Goal: Transaction & Acquisition: Purchase product/service

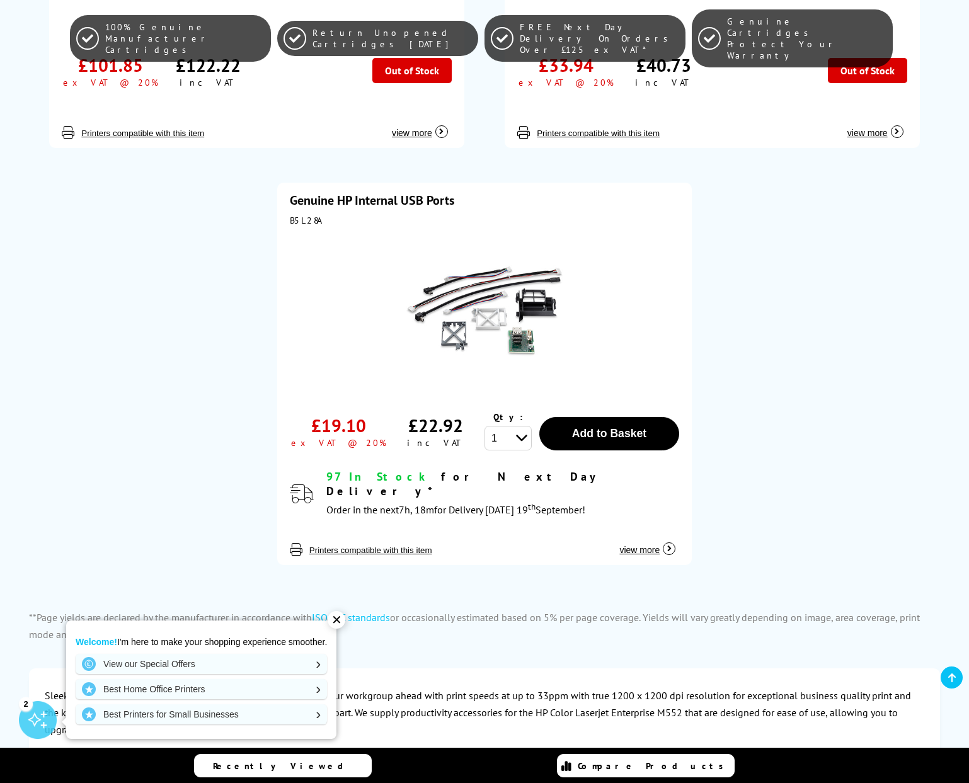
scroll to position [1387, 0]
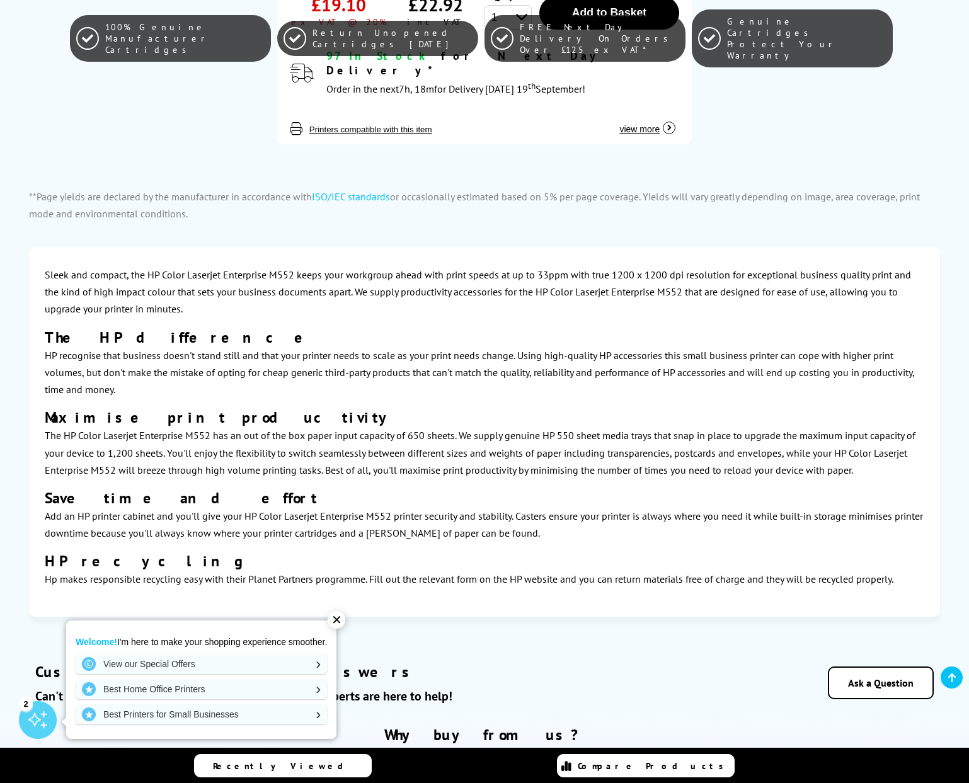
click at [338, 618] on div "✕" at bounding box center [337, 620] width 18 height 18
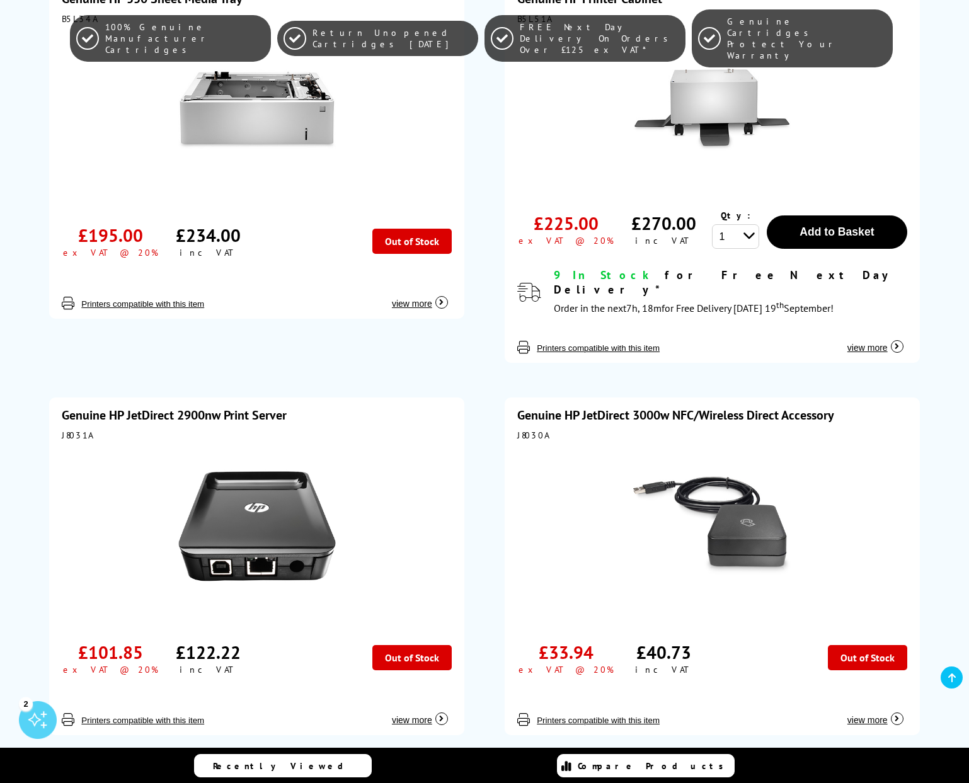
scroll to position [0, 0]
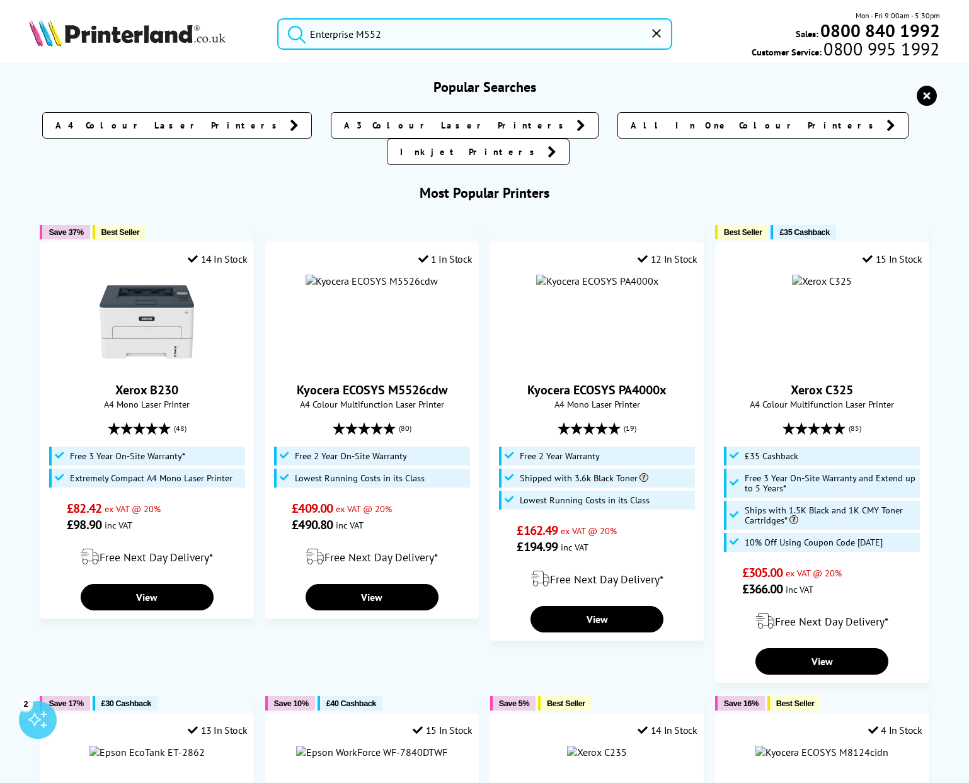
click at [395, 39] on input "Enterprise M552" at bounding box center [474, 34] width 395 height 32
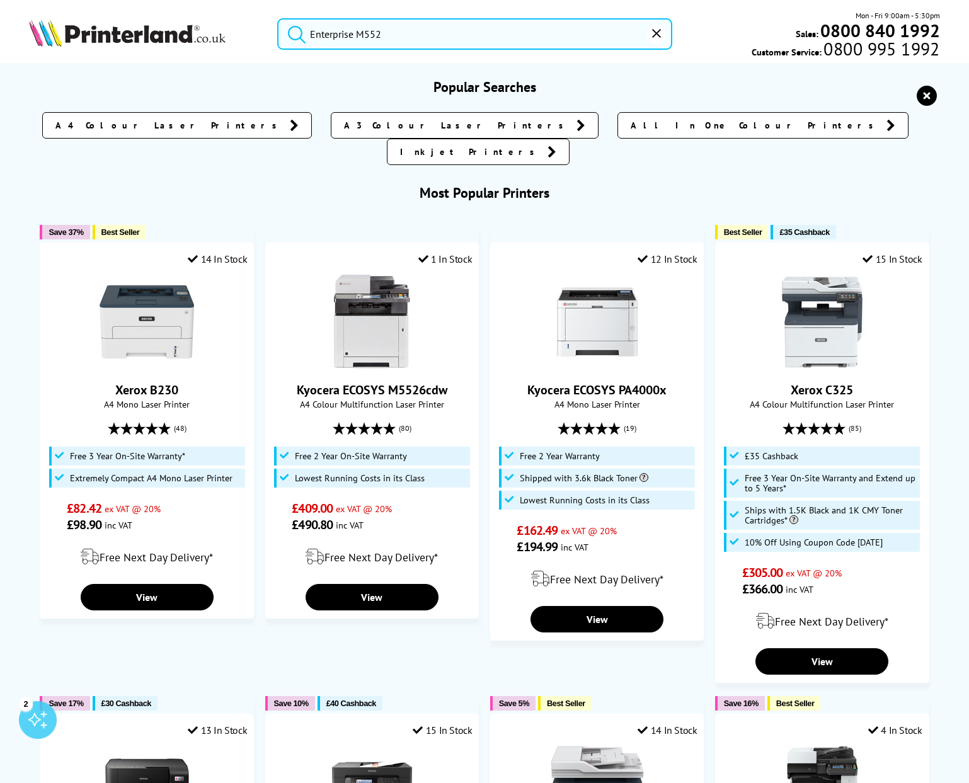
click at [415, 37] on input "Enterprise M552" at bounding box center [474, 34] width 395 height 32
click at [311, 32] on input "Enterprise M552" at bounding box center [474, 34] width 395 height 32
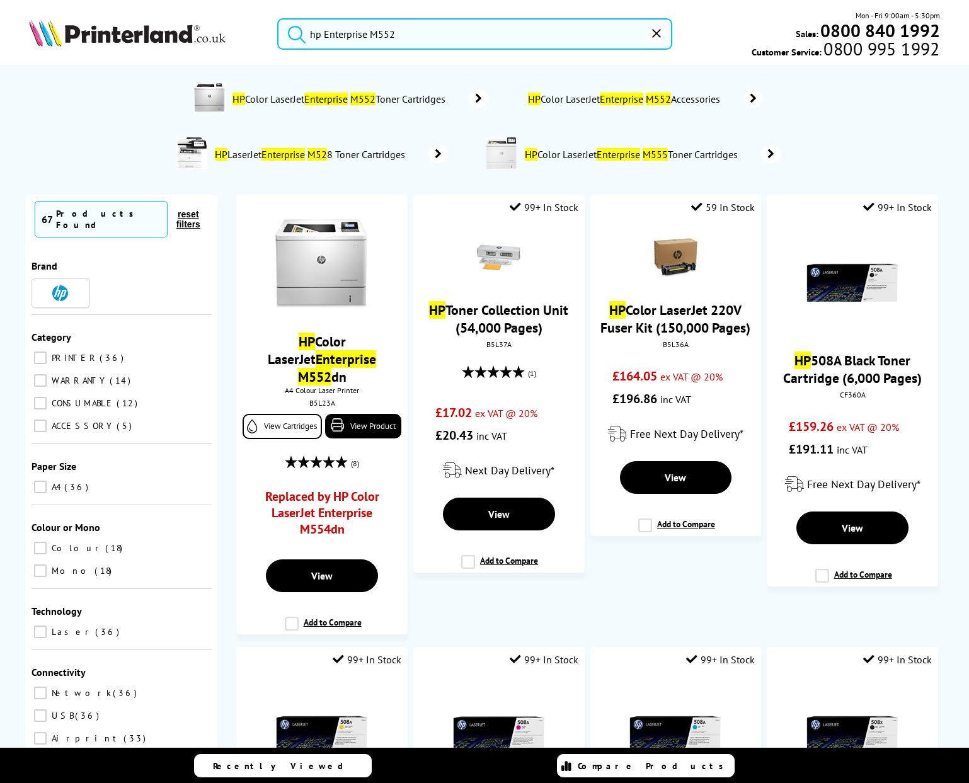
type input "hp Enterprise M552"
click at [278, 18] on button "submit" at bounding box center [294, 32] width 32 height 28
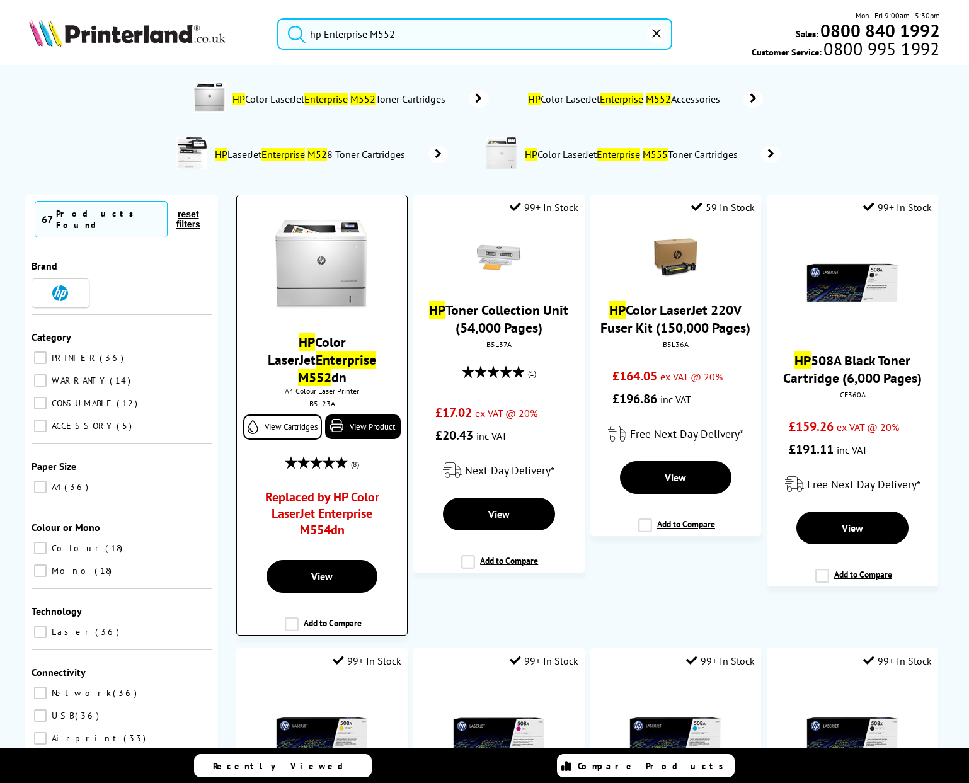
click at [344, 286] on img at bounding box center [322, 264] width 95 height 95
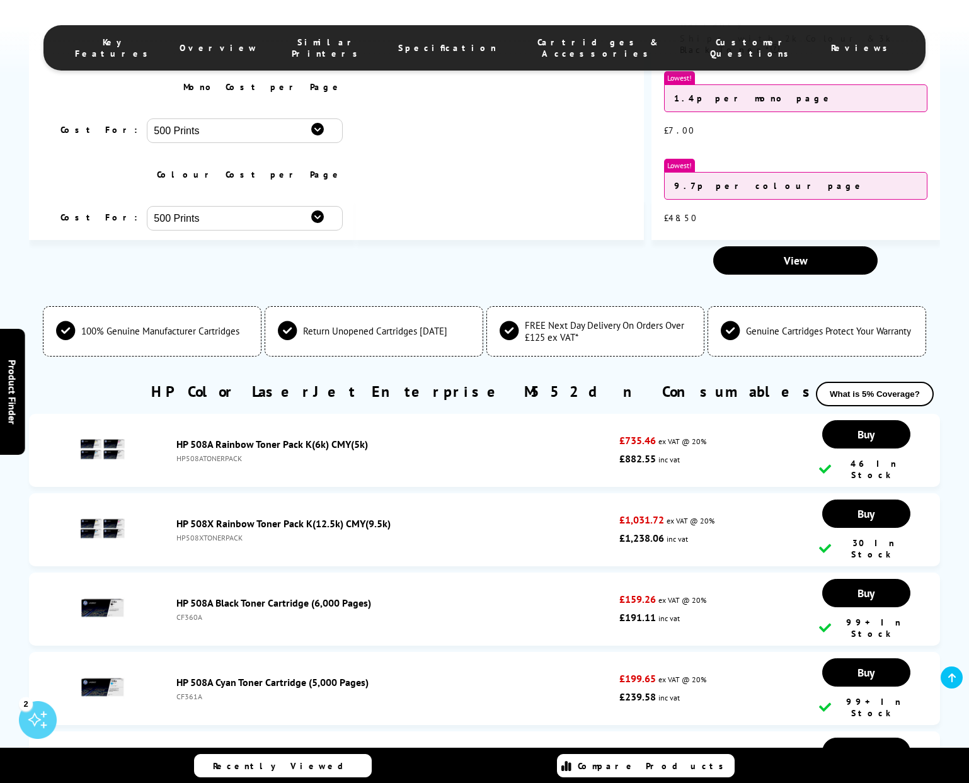
scroll to position [3341, 0]
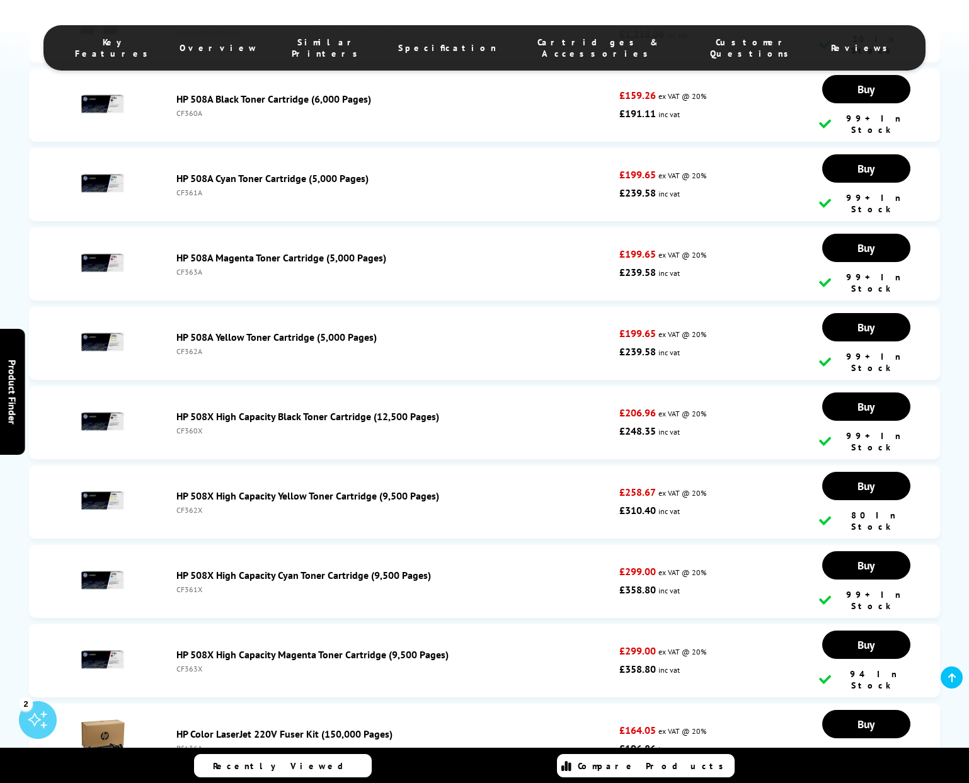
click at [190, 744] on div "B5L36A" at bounding box center [394, 748] width 437 height 9
copy div "B5L36A"
